Goal: Find specific page/section: Find specific page/section

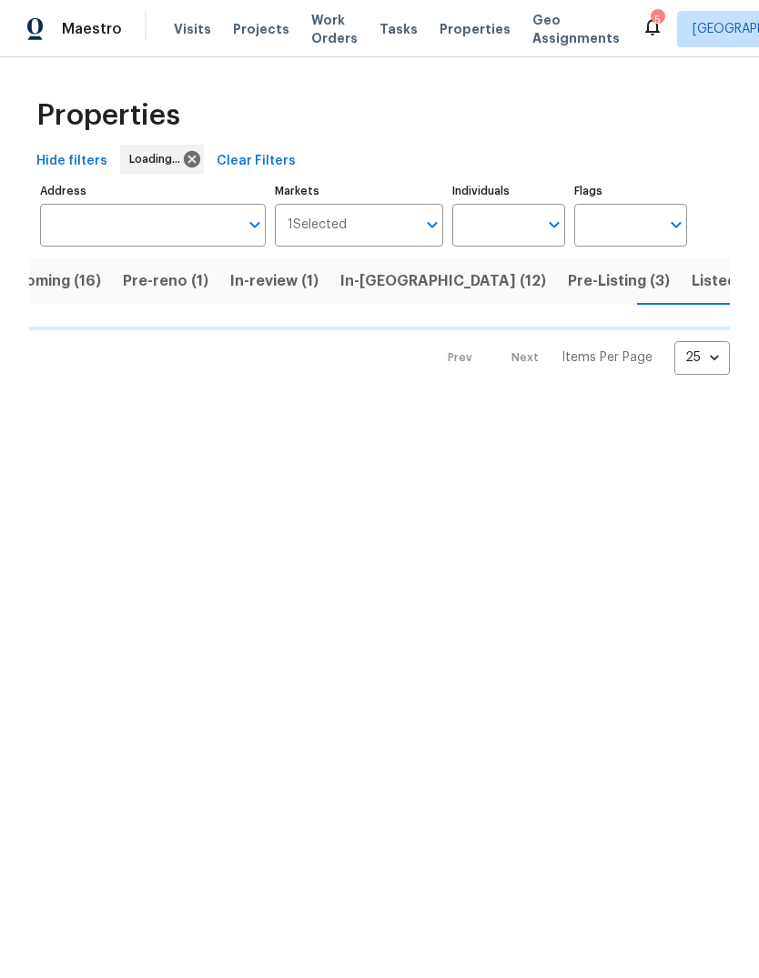
scroll to position [0, 47]
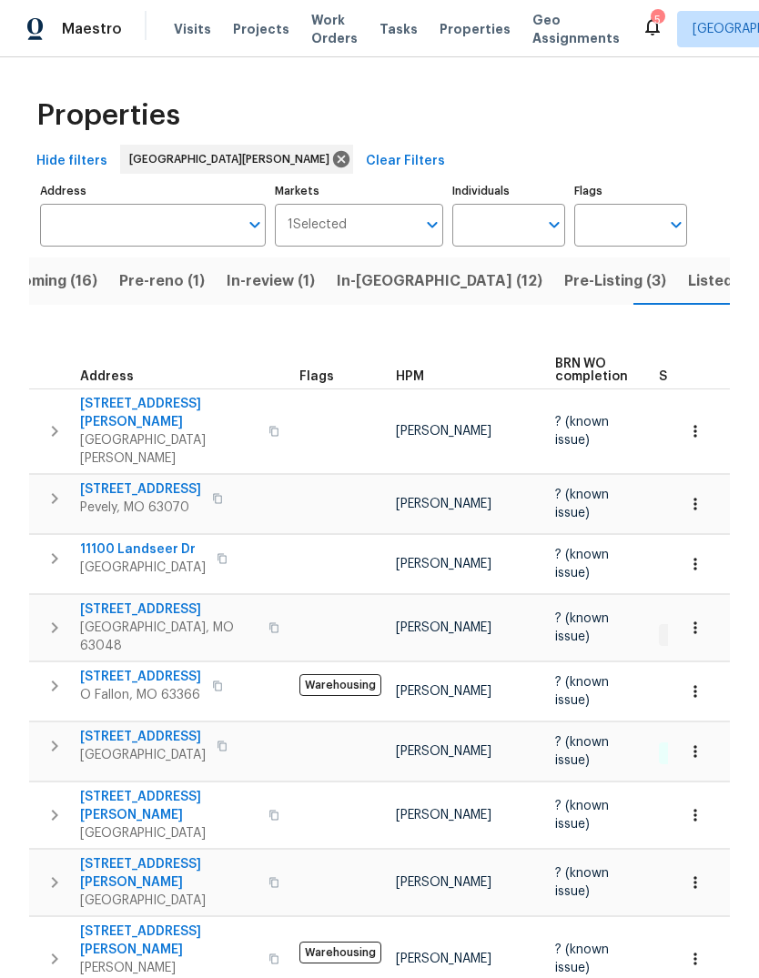
click at [466, 34] on span "Properties" at bounding box center [474, 29] width 71 height 18
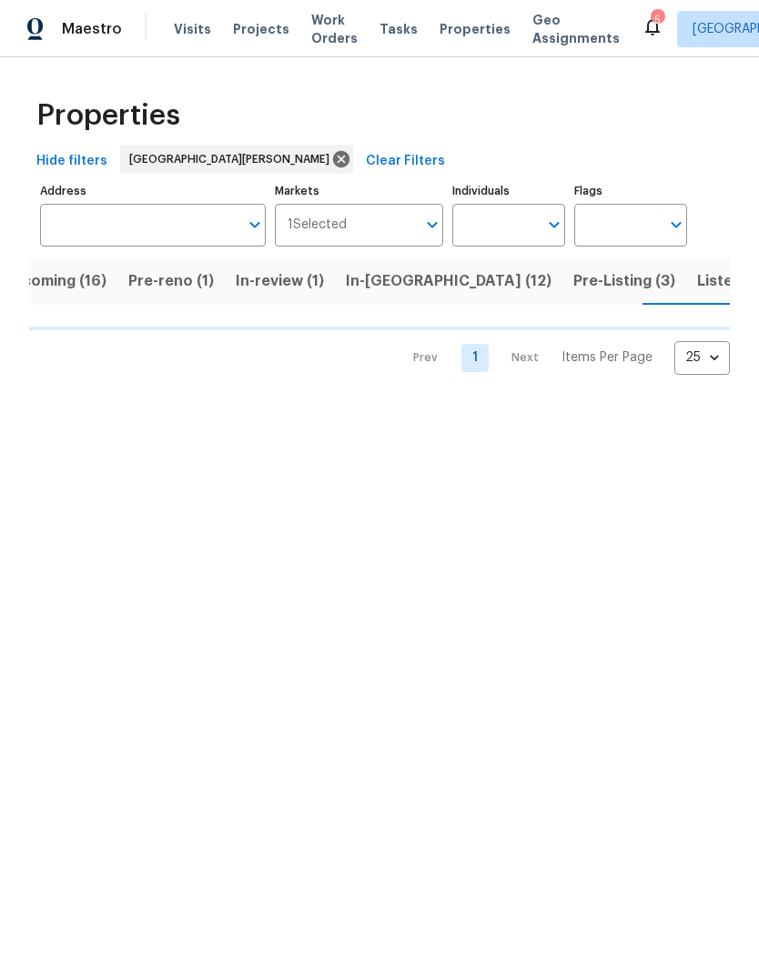
scroll to position [0, 47]
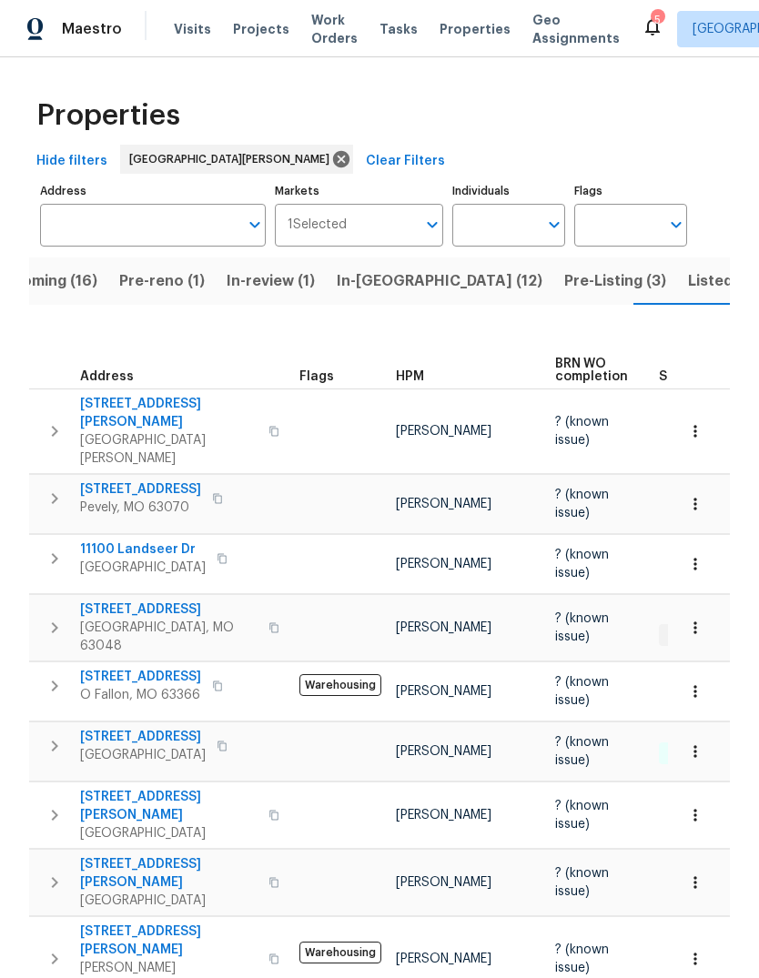
click at [408, 370] on span "HPM" at bounding box center [410, 376] width 28 height 13
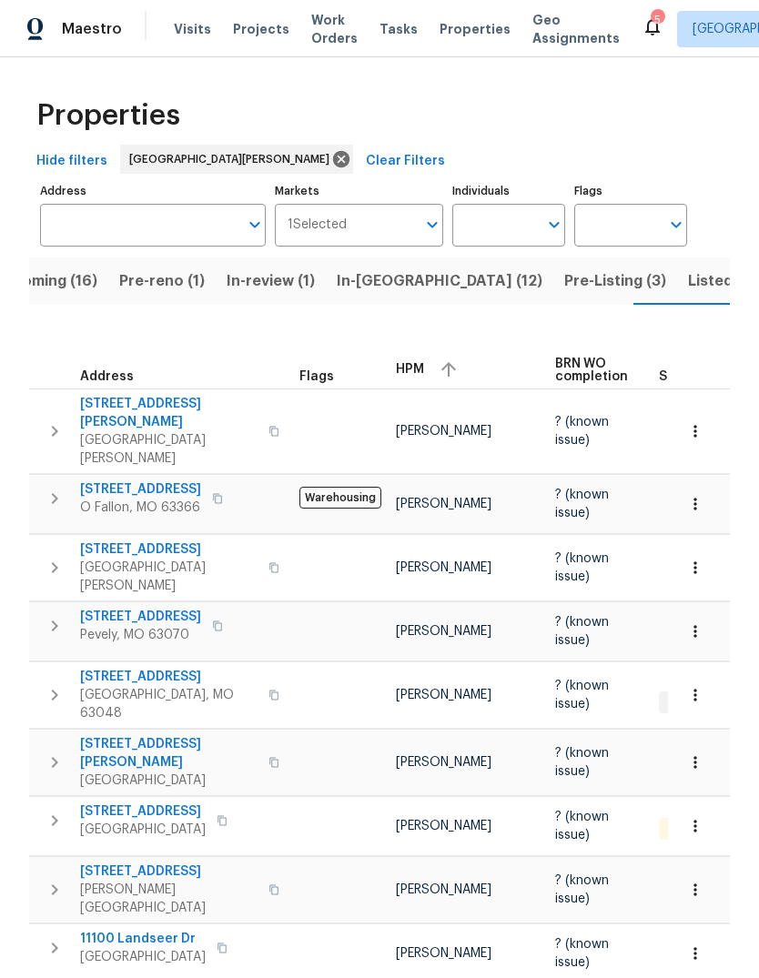
click at [427, 356] on div "HPM" at bounding box center [468, 369] width 145 height 27
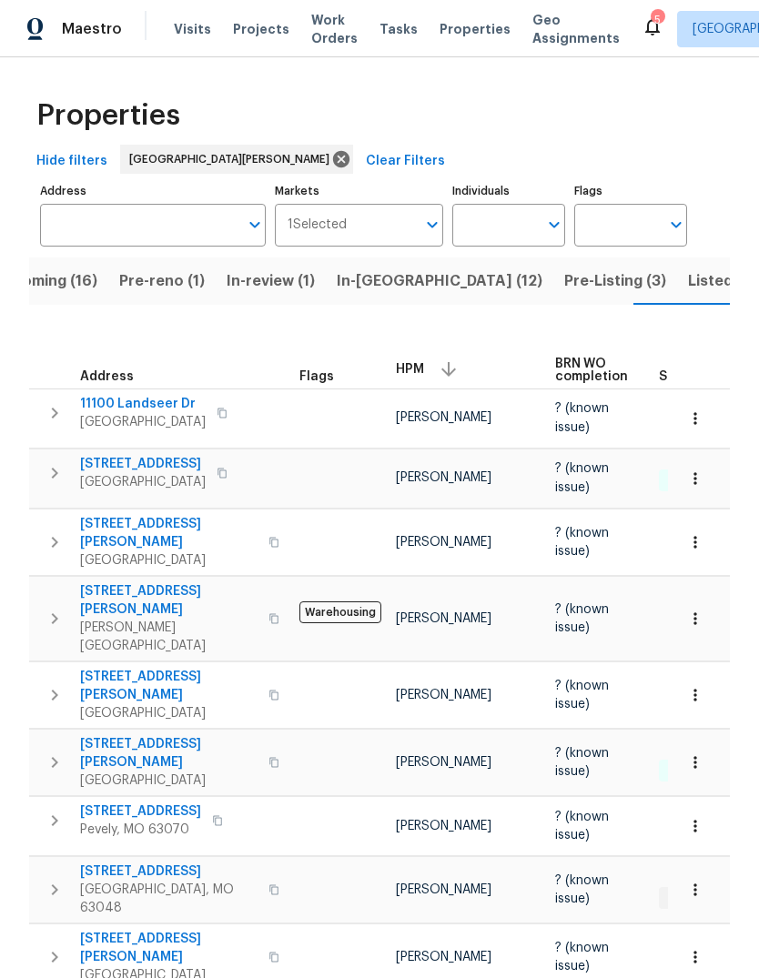
click at [206, 455] on span "[STREET_ADDRESS]" at bounding box center [143, 464] width 126 height 18
click at [476, 31] on span "Properties" at bounding box center [474, 29] width 71 height 18
click at [387, 293] on span "In-reno (12)" at bounding box center [440, 280] width 206 height 25
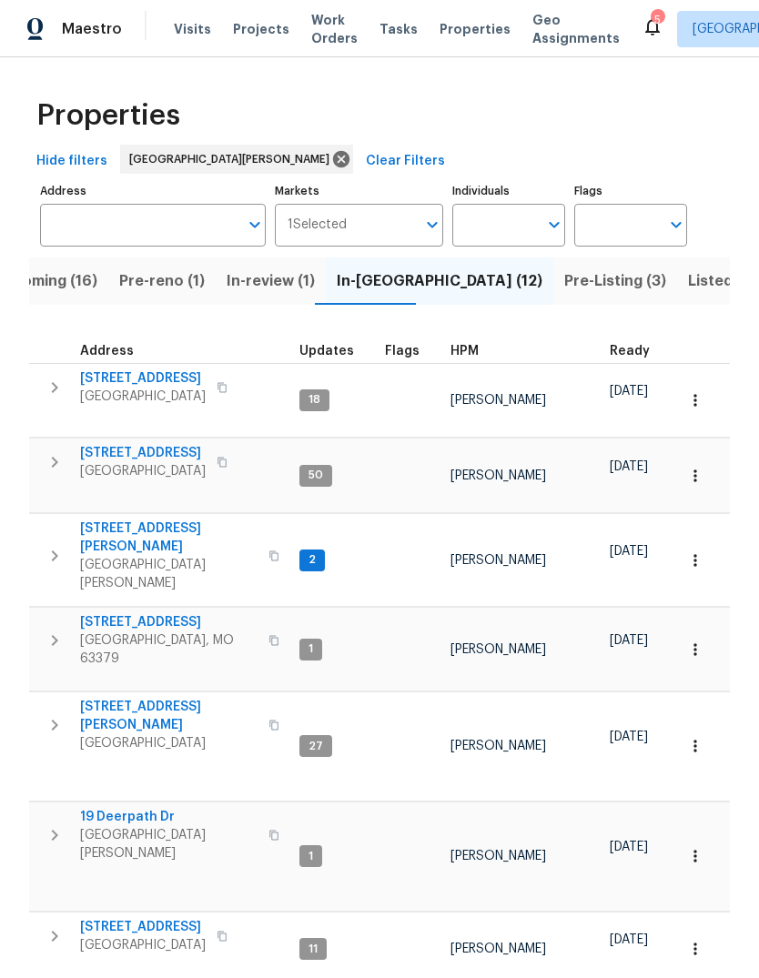
click at [476, 355] on div "HPM" at bounding box center [522, 351] width 145 height 13
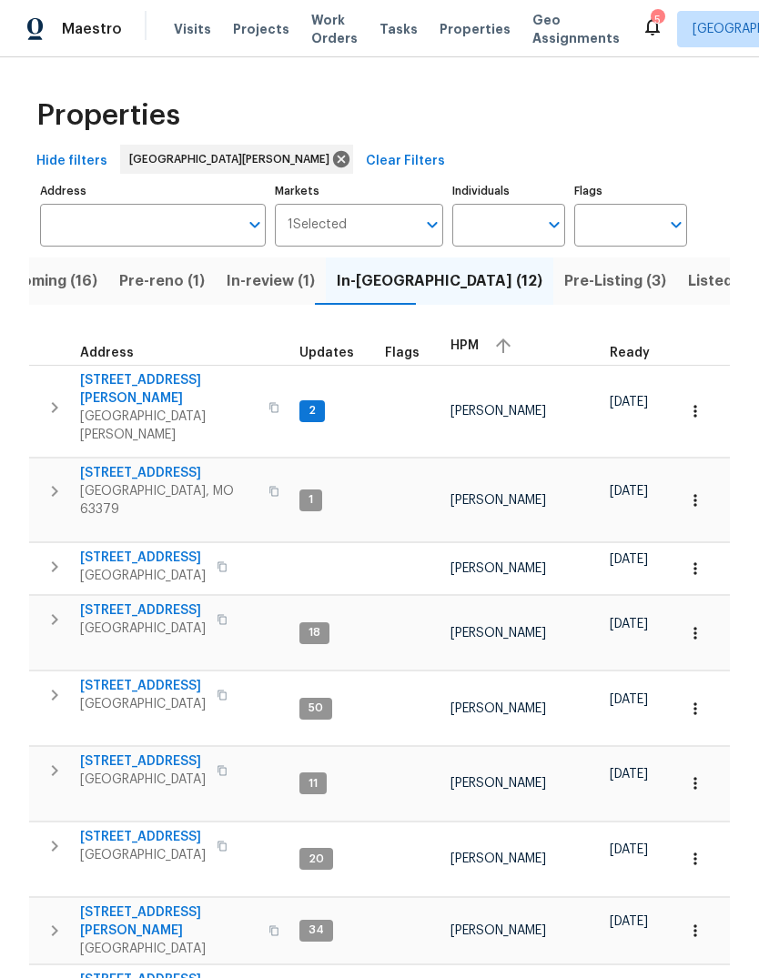
click at [472, 355] on div "HPM" at bounding box center [522, 345] width 145 height 27
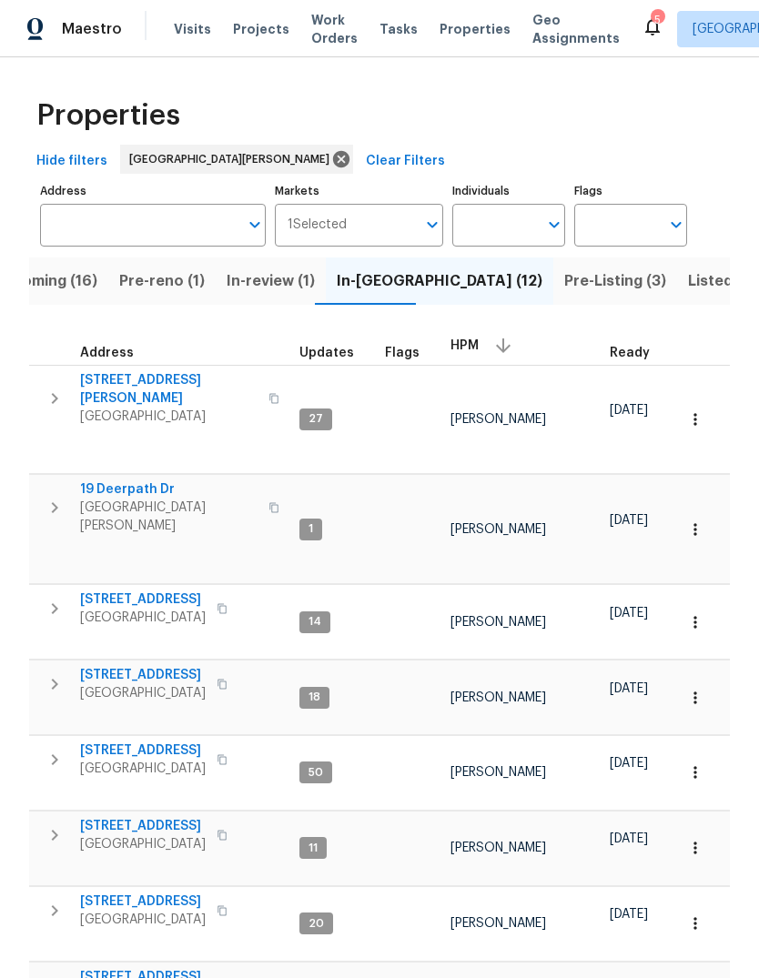
click at [148, 480] on span "19 Deerpath Dr" at bounding box center [168, 489] width 177 height 18
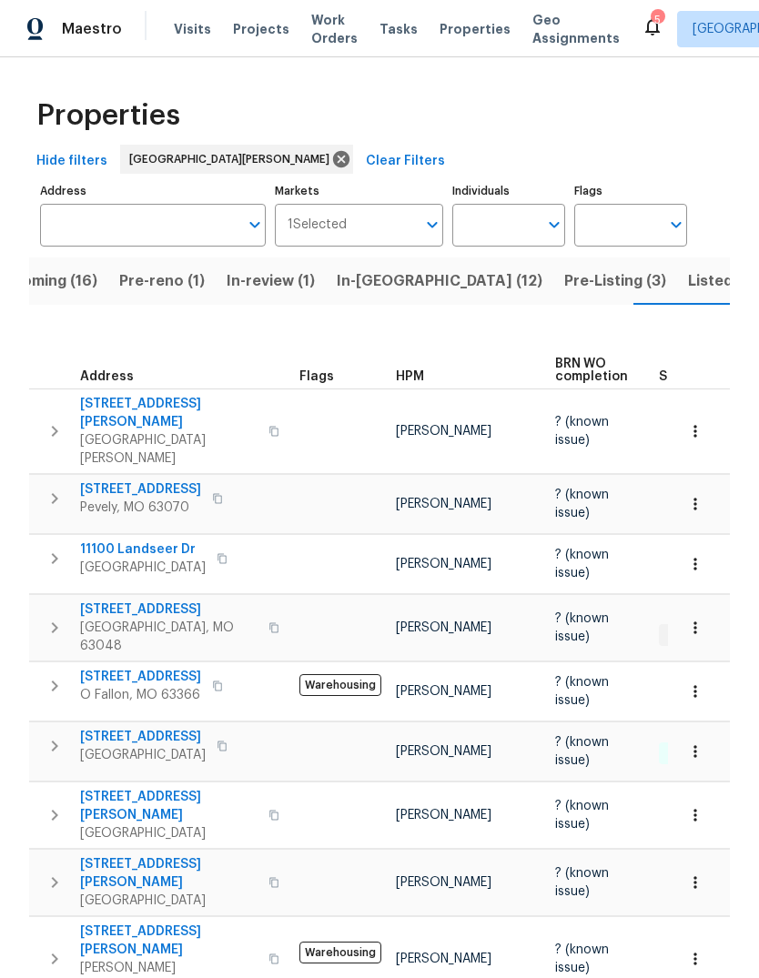
click at [416, 370] on span "HPM" at bounding box center [410, 376] width 28 height 13
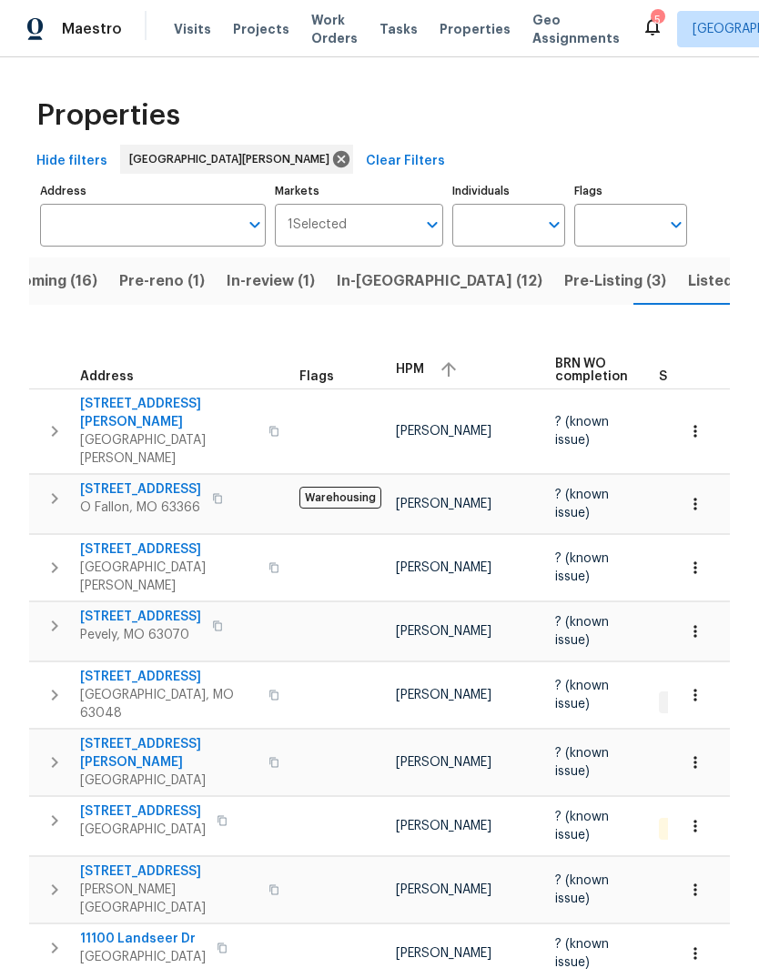
click at [412, 363] on span "HPM" at bounding box center [410, 369] width 28 height 13
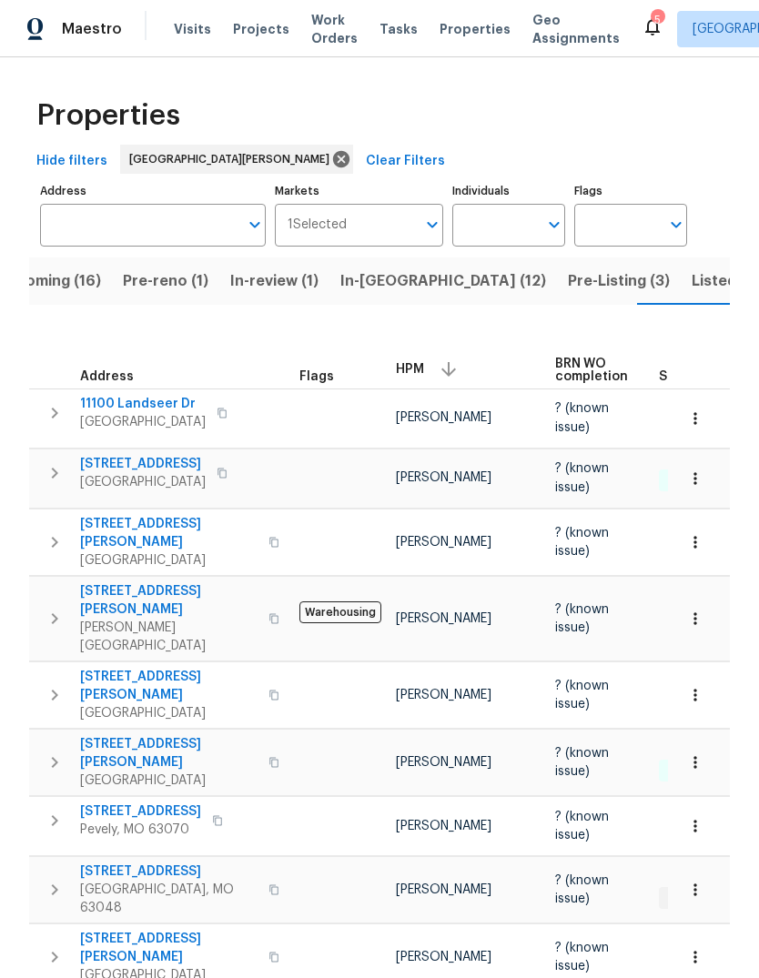
scroll to position [0, 47]
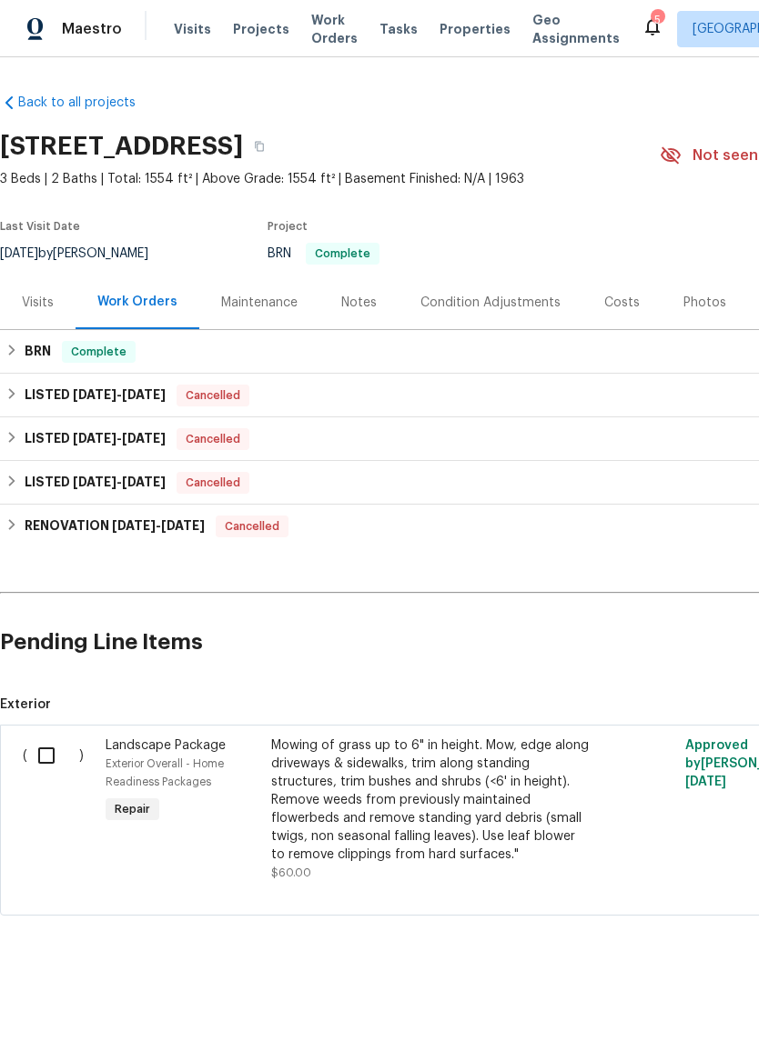
click at [367, 313] on div "Notes" at bounding box center [358, 303] width 79 height 54
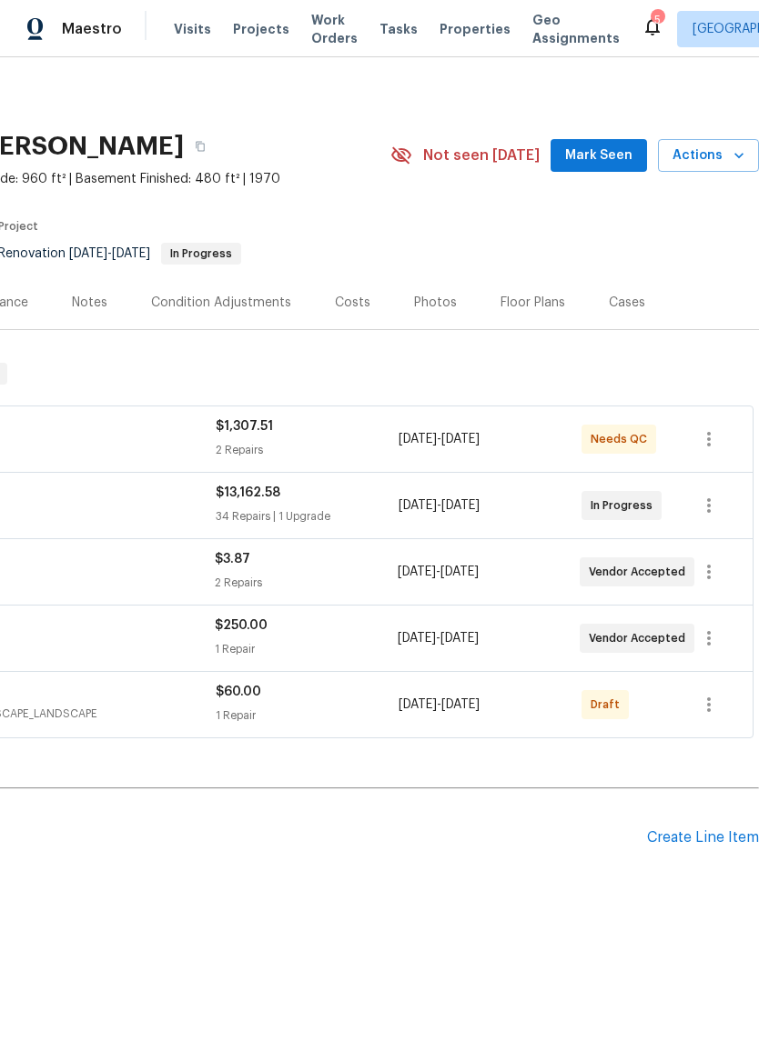
scroll to position [0, 269]
click at [597, 158] on span "Mark Seen" at bounding box center [598, 156] width 67 height 23
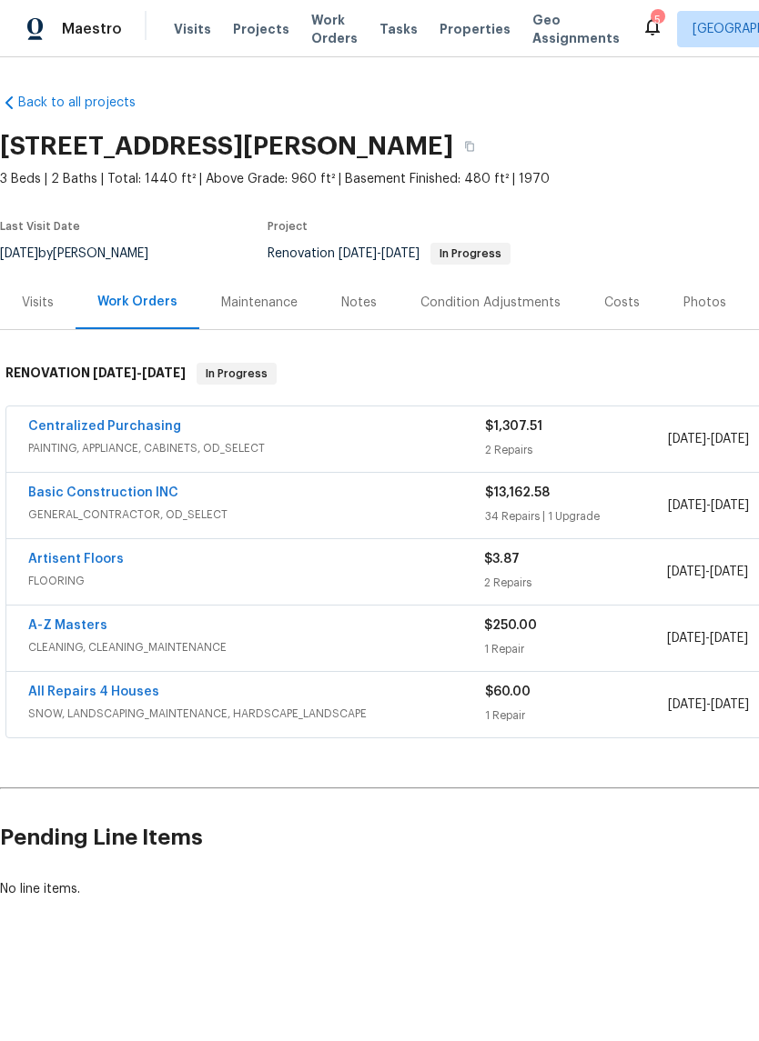
scroll to position [0, 0]
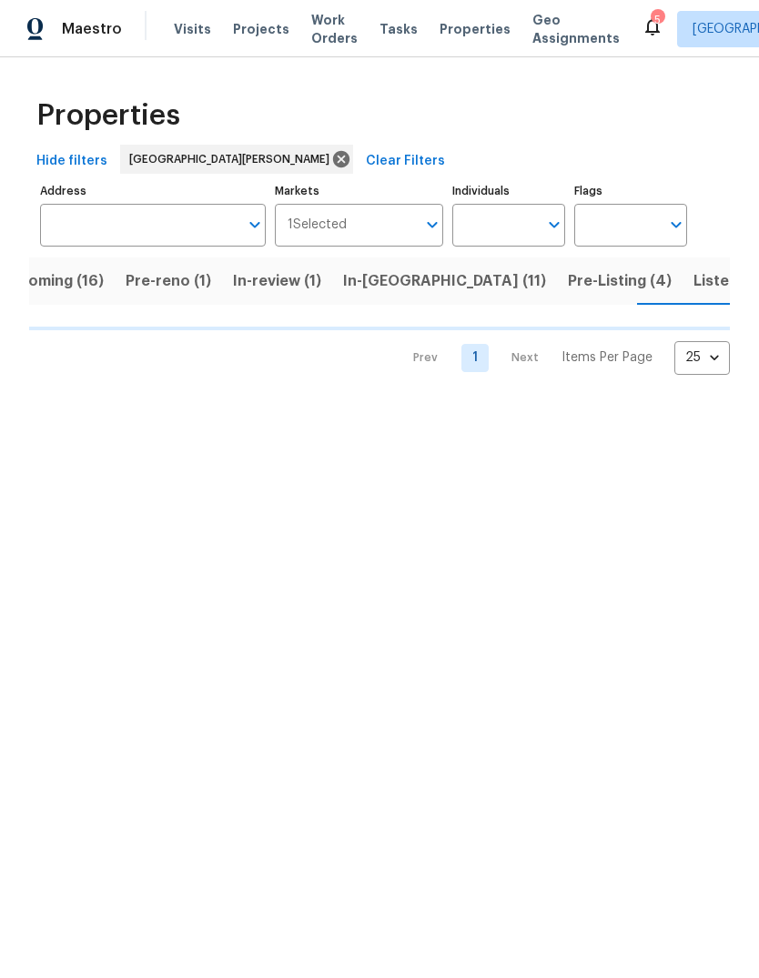
scroll to position [0, 45]
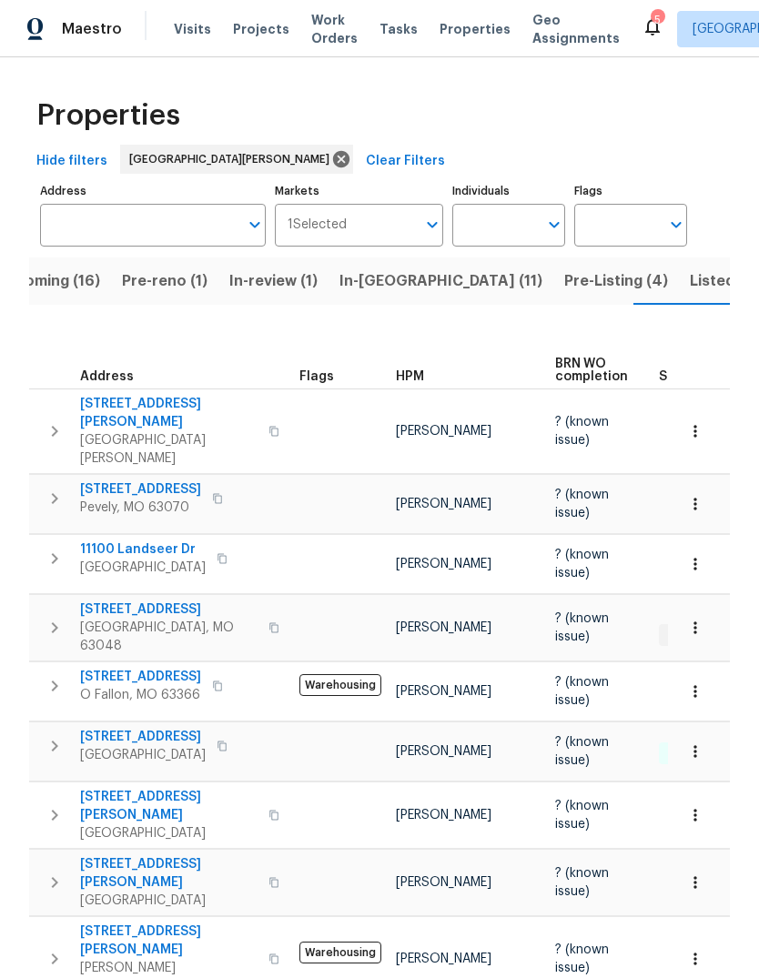
click at [74, 281] on span "Upcoming (16)" at bounding box center [47, 280] width 105 height 25
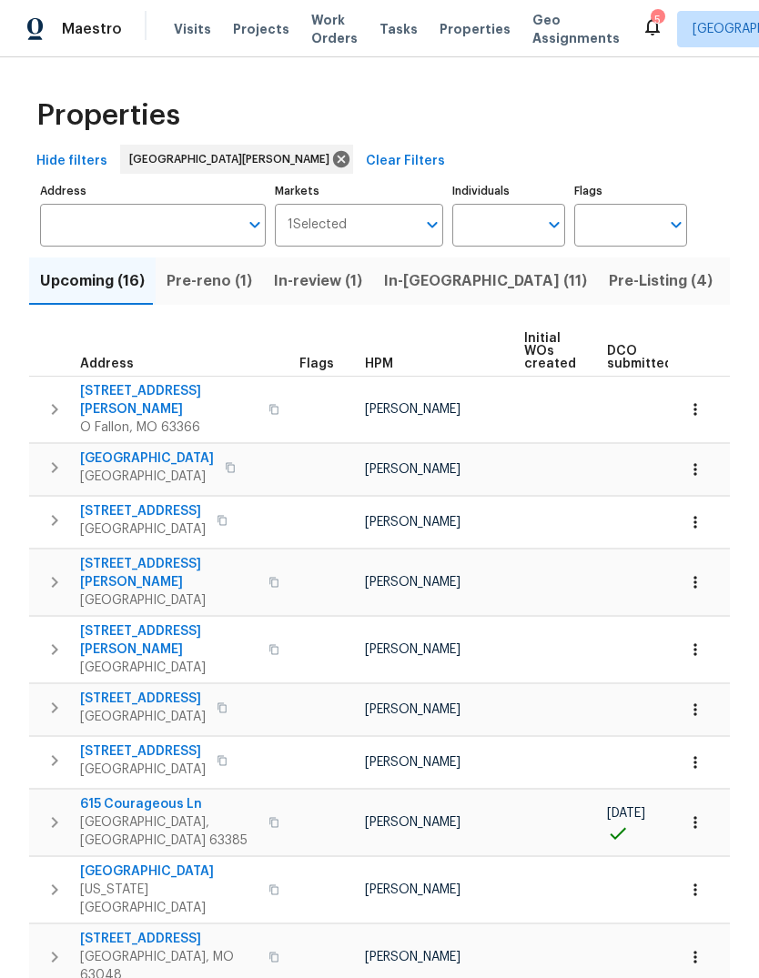
click at [394, 369] on div "HPM" at bounding box center [437, 363] width 145 height 13
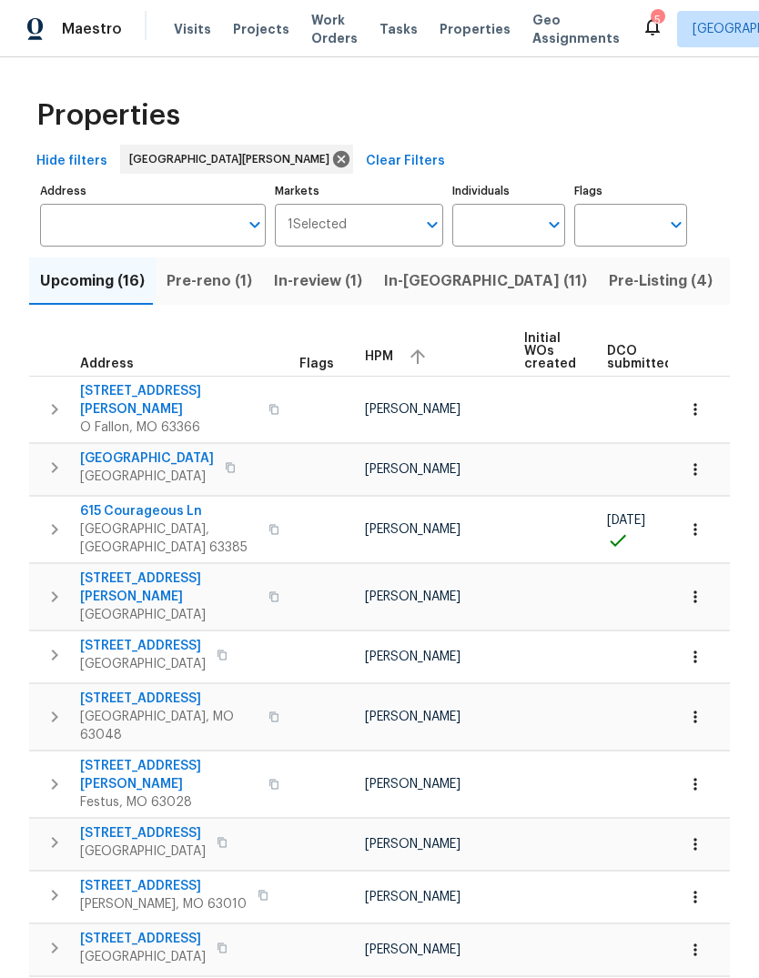
click at [391, 361] on div "HPM" at bounding box center [437, 356] width 145 height 27
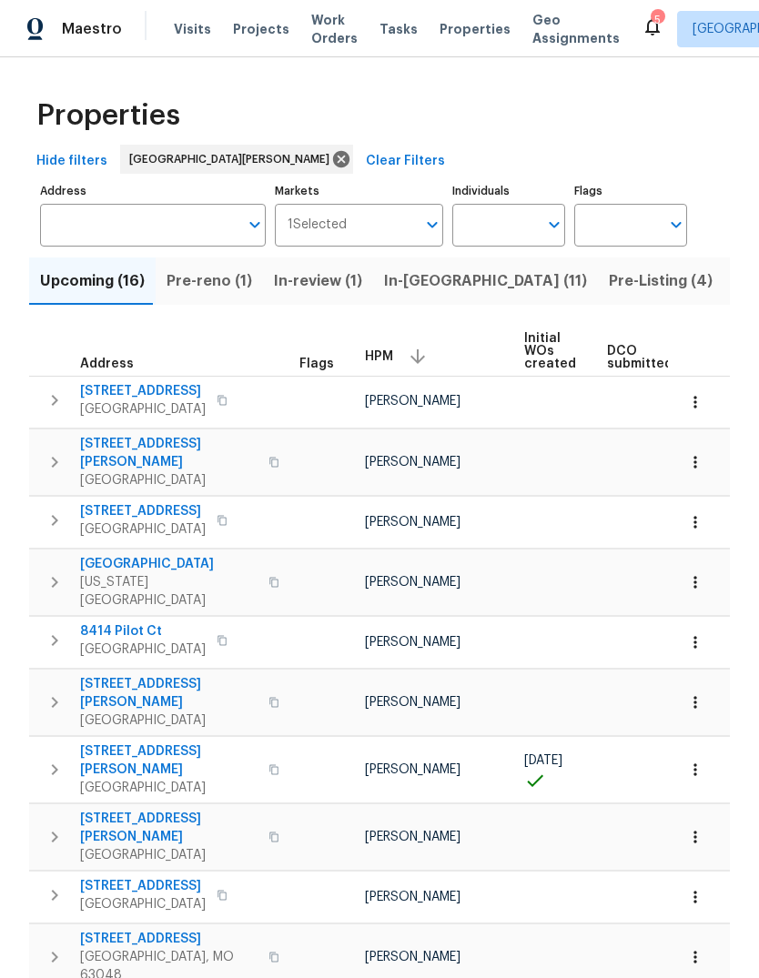
click at [267, 26] on span "Projects" at bounding box center [261, 29] width 56 height 18
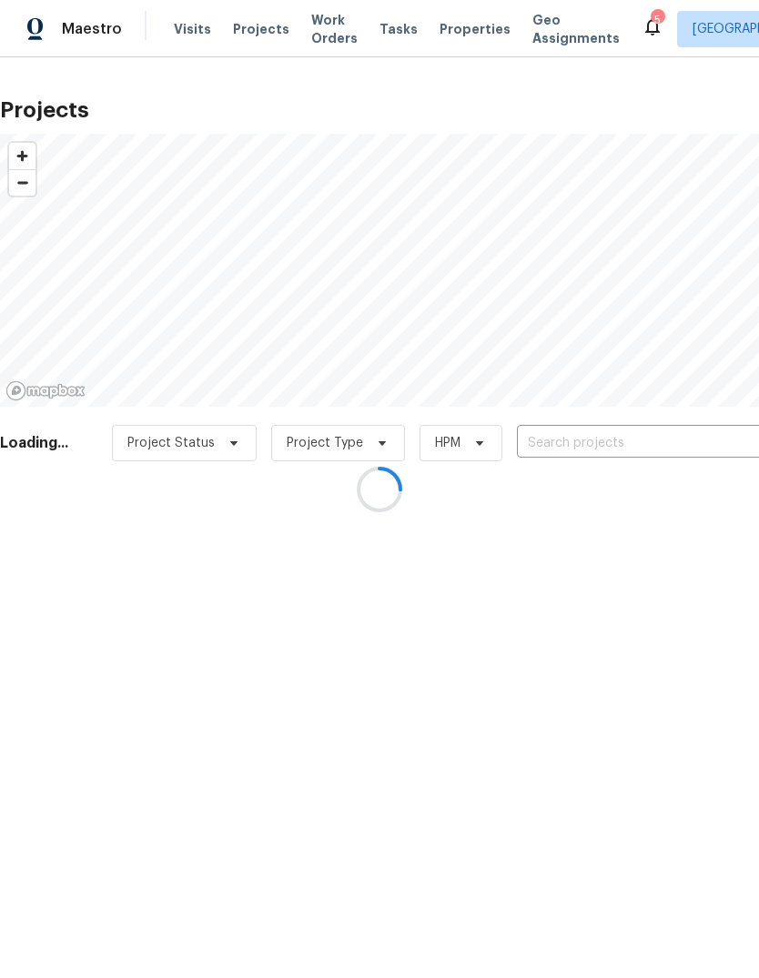
click at [642, 445] on div at bounding box center [379, 489] width 759 height 978
click at [608, 443] on div at bounding box center [379, 489] width 759 height 978
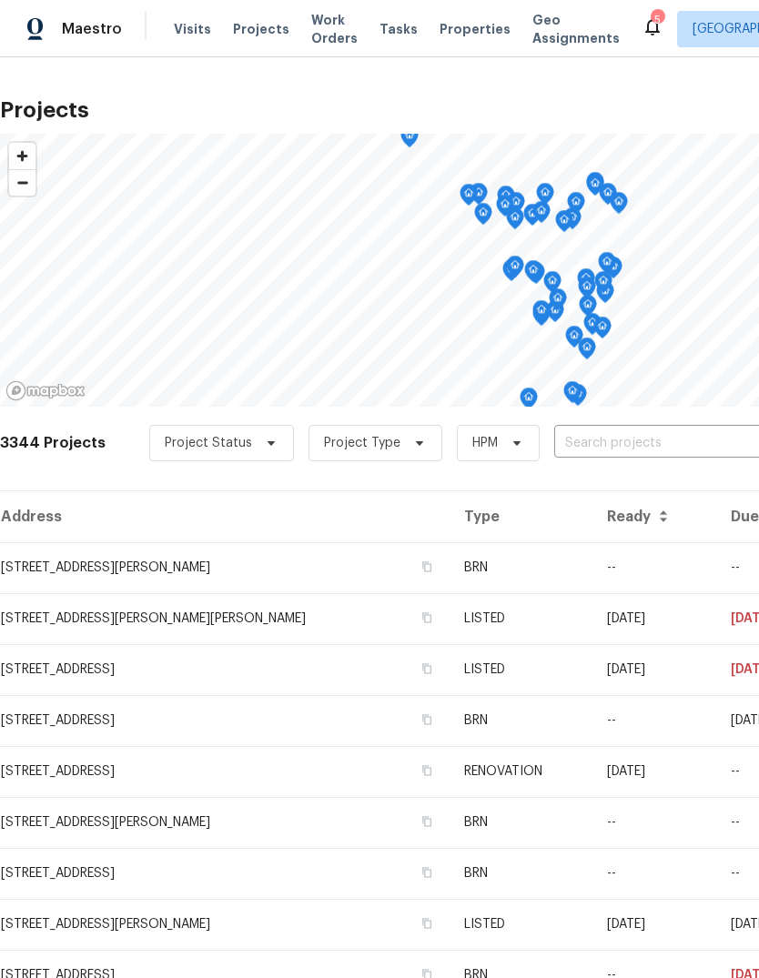
click at [631, 443] on input "text" at bounding box center [658, 443] width 208 height 28
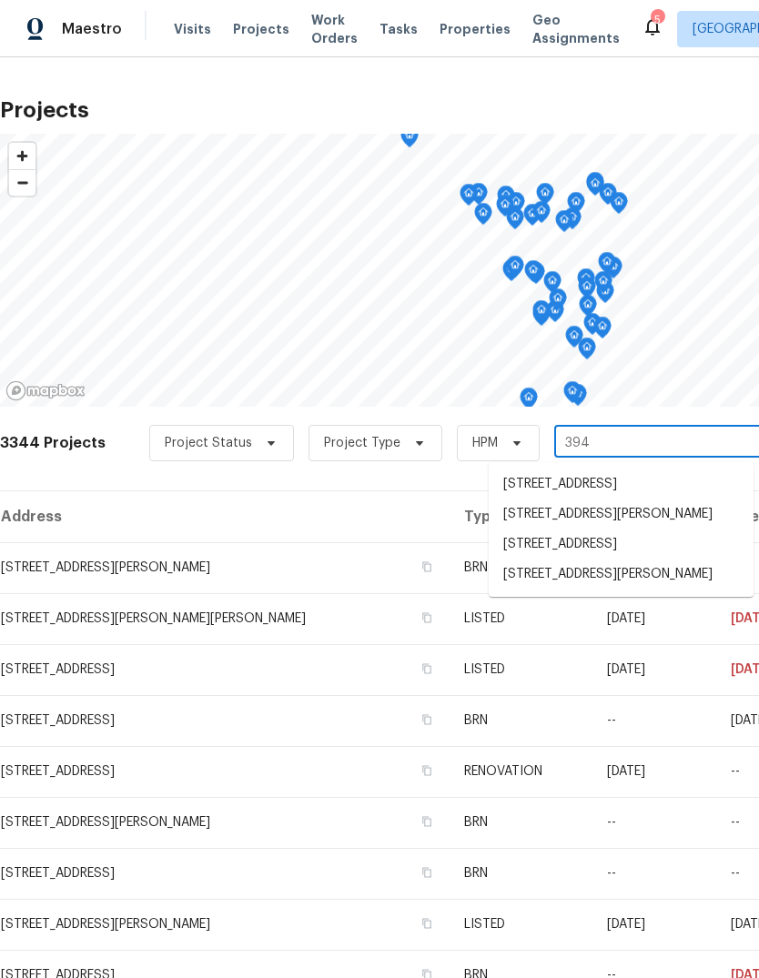
type input "3940"
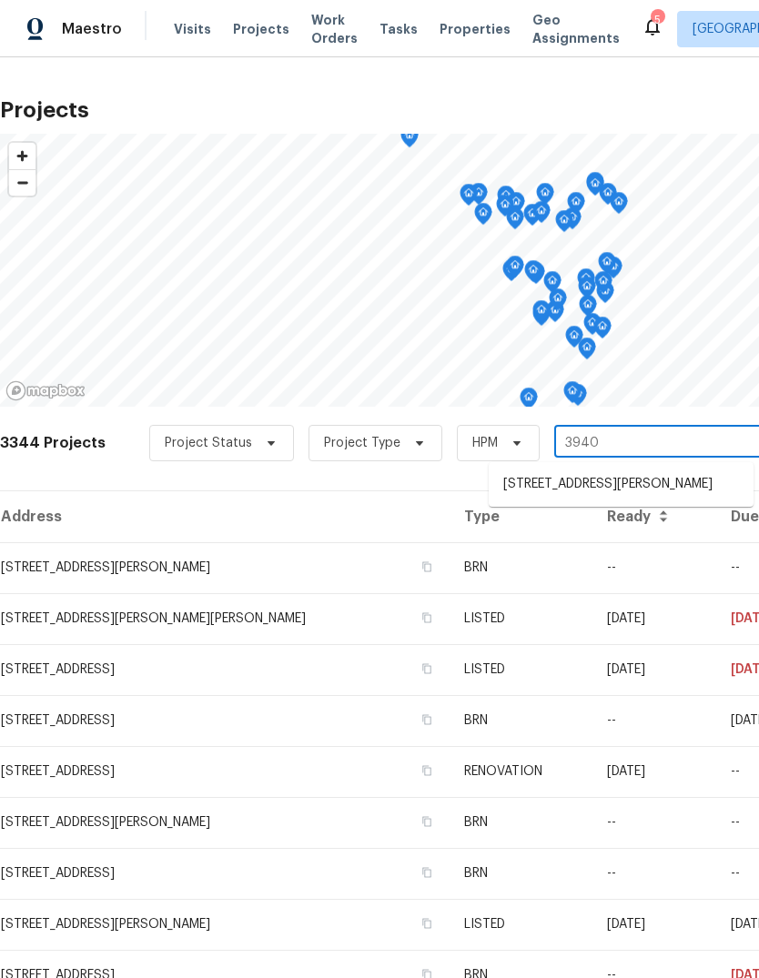
click at [677, 482] on li "[STREET_ADDRESS][PERSON_NAME]" at bounding box center [620, 484] width 265 height 30
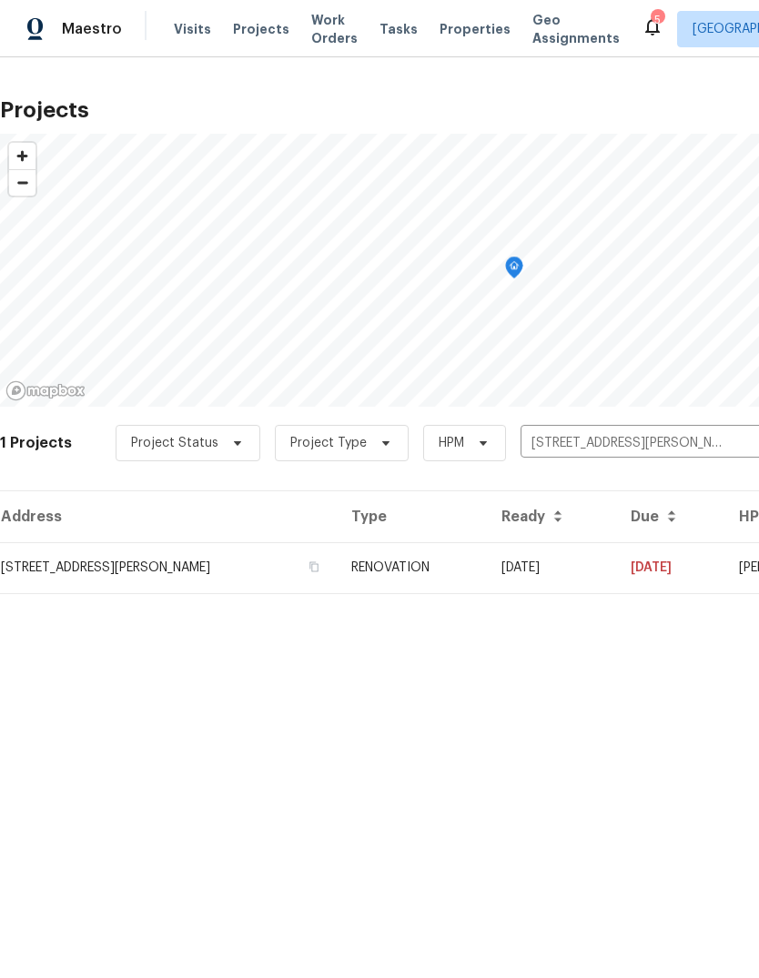
click at [499, 563] on td "[DATE]" at bounding box center [551, 567] width 129 height 51
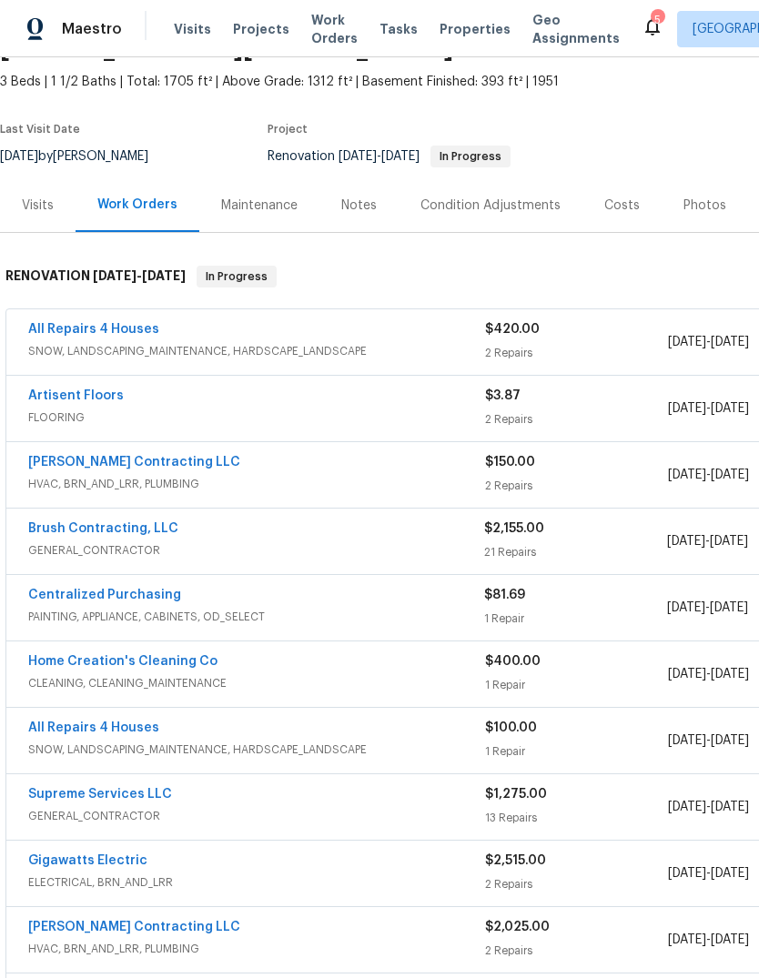
scroll to position [98, 0]
click at [150, 533] on link "Brush Contracting, LLC" at bounding box center [103, 527] width 150 height 13
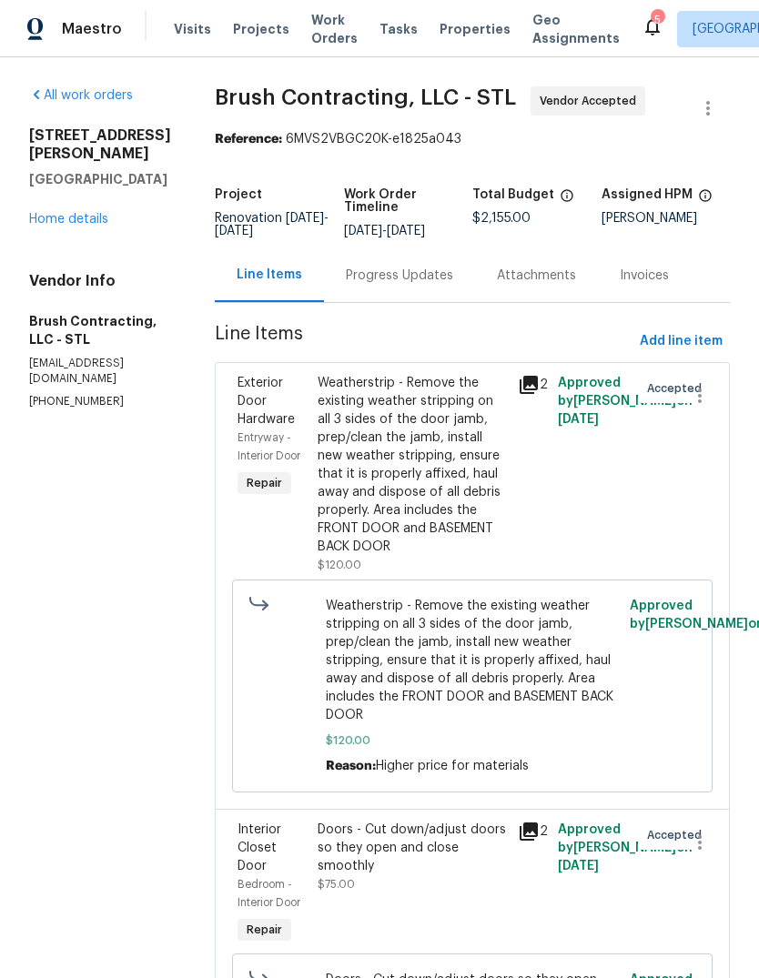
click at [94, 226] on link "Home details" at bounding box center [68, 219] width 79 height 13
